Goal: Information Seeking & Learning: Compare options

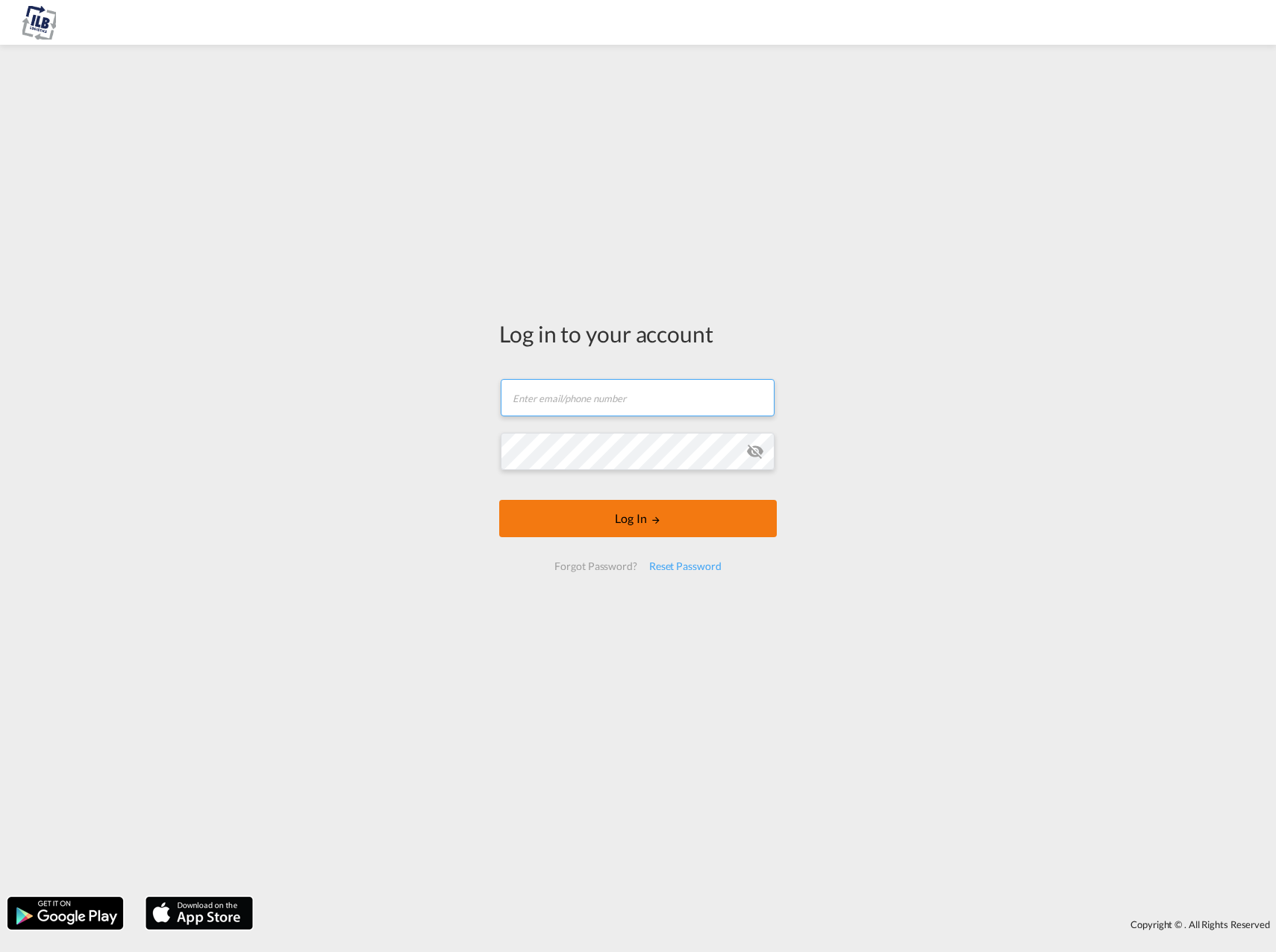
type input "[EMAIL_ADDRESS][DOMAIN_NAME]"
click at [637, 517] on button "Log In" at bounding box center [638, 518] width 278 height 37
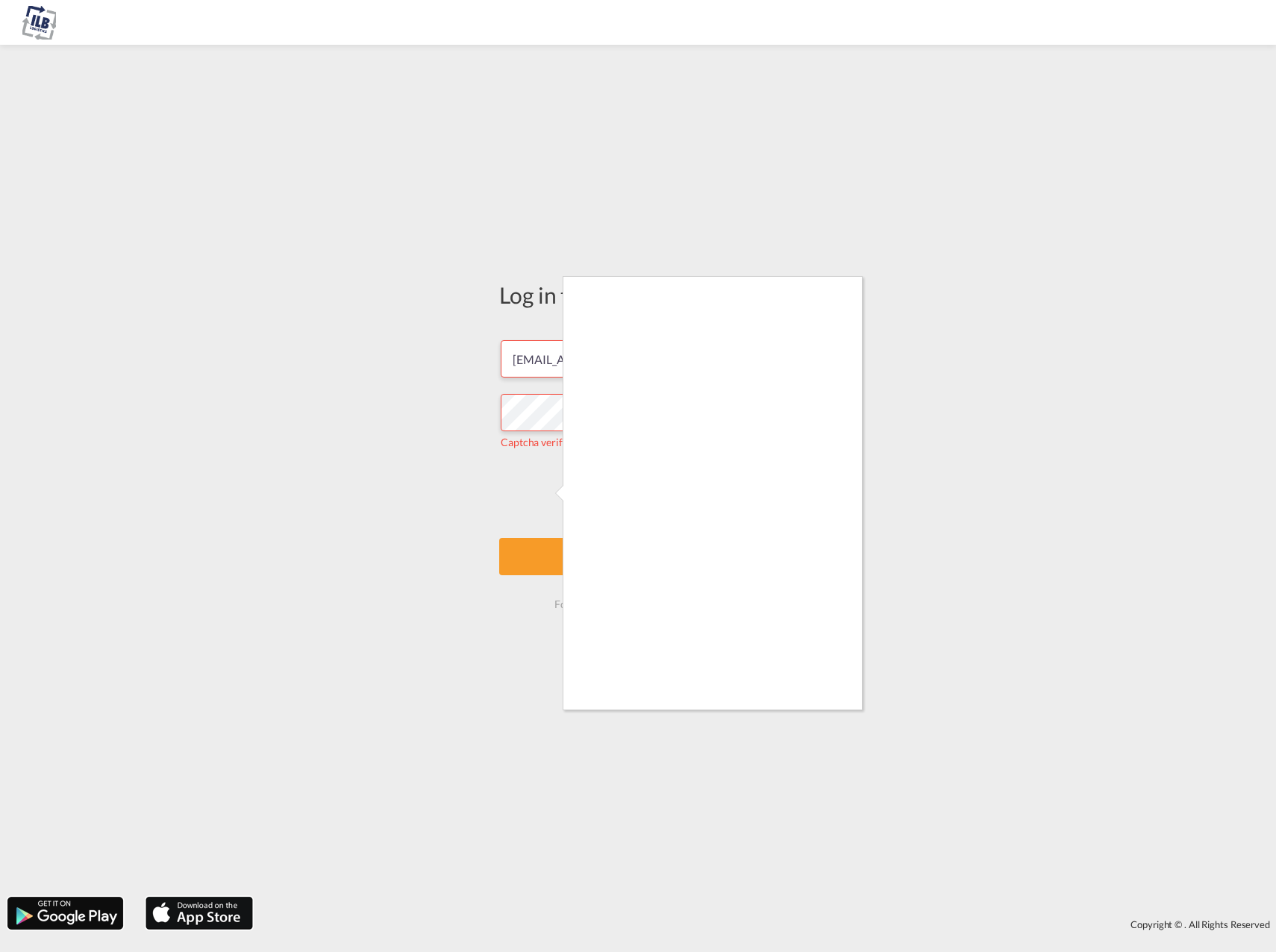
click at [546, 487] on div at bounding box center [638, 476] width 1276 height 952
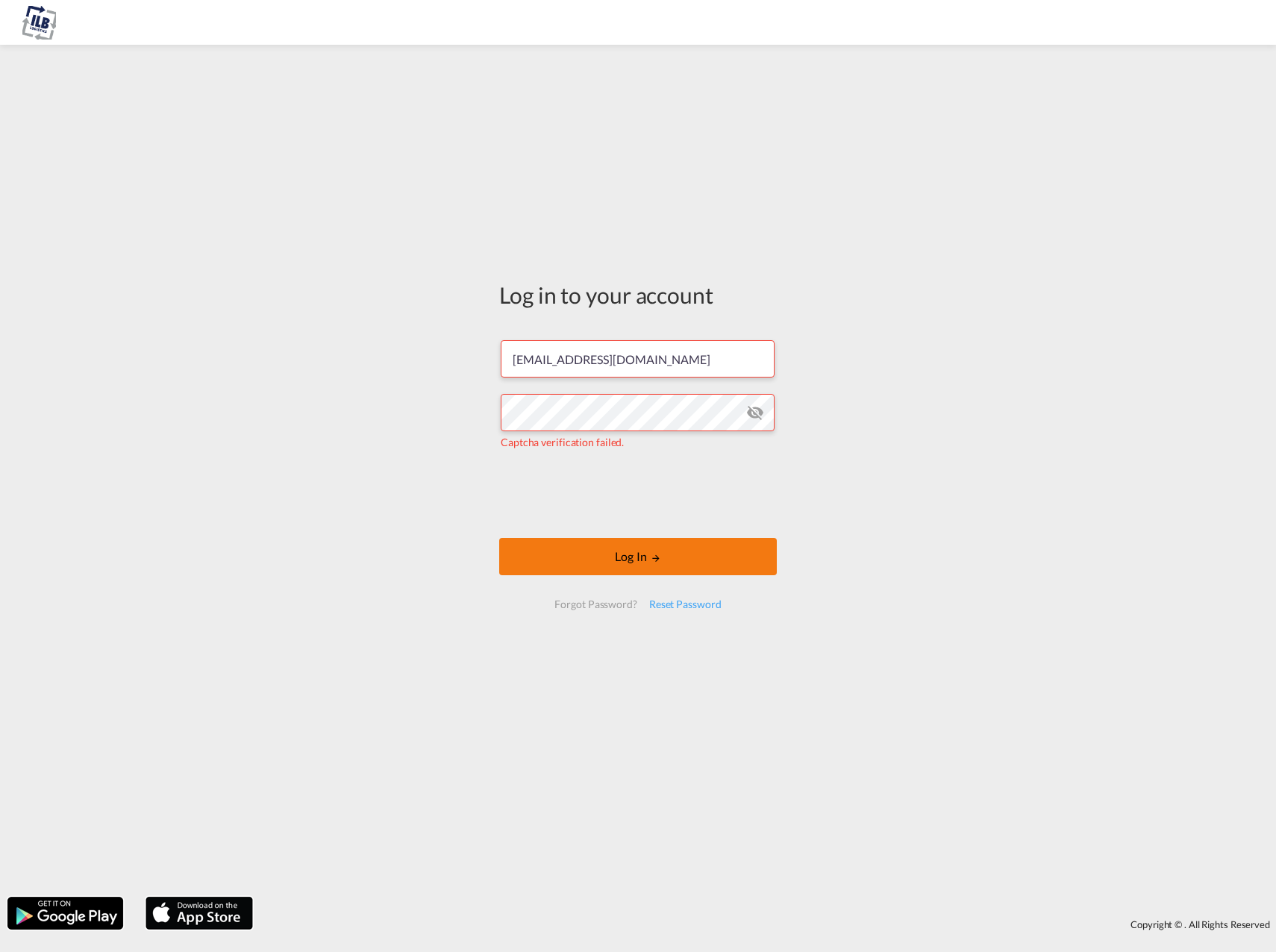
click at [635, 552] on button "Log In" at bounding box center [638, 556] width 278 height 37
